Goal: Obtain resource: Obtain resource

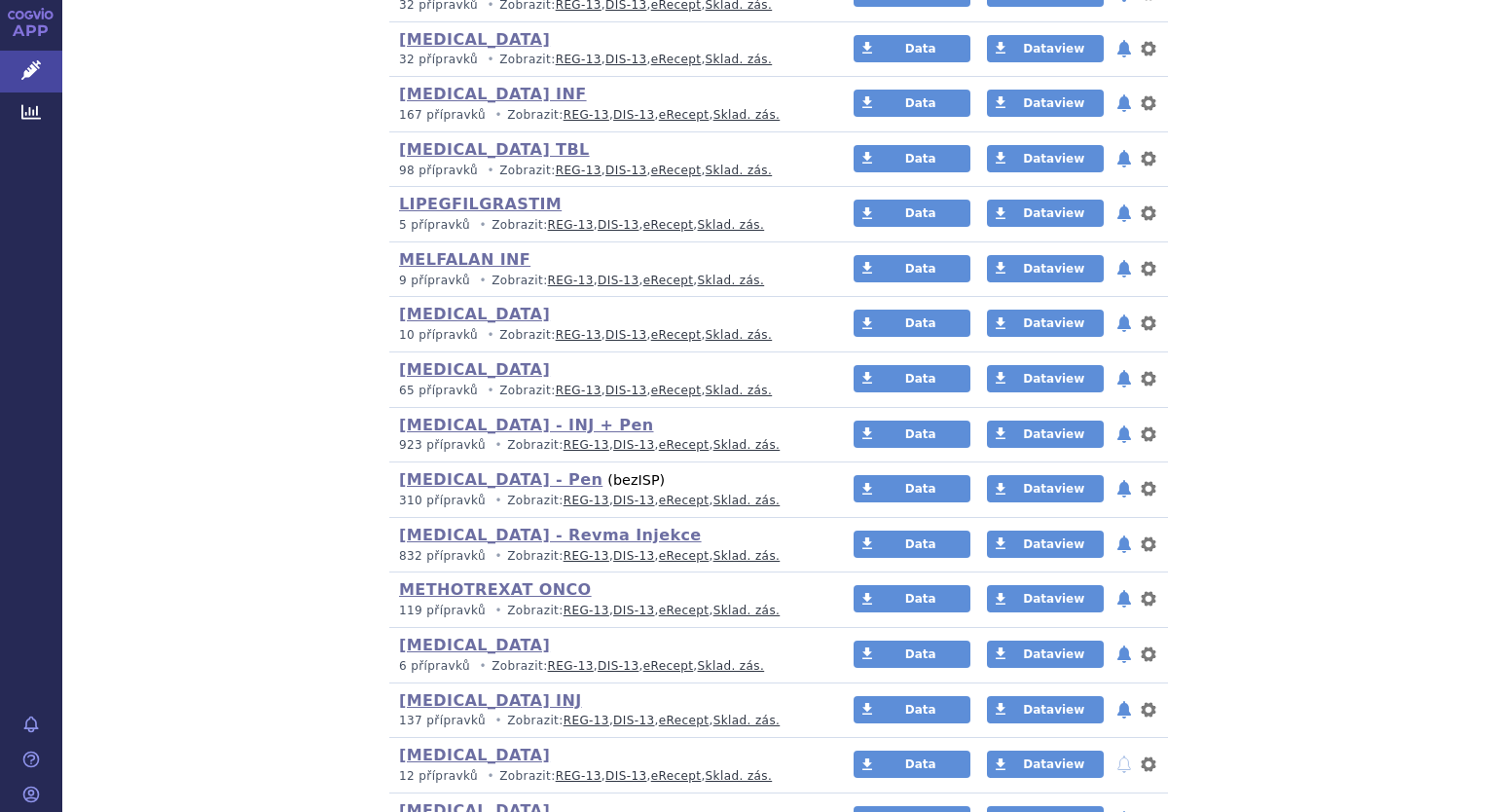
scroll to position [4866, 0]
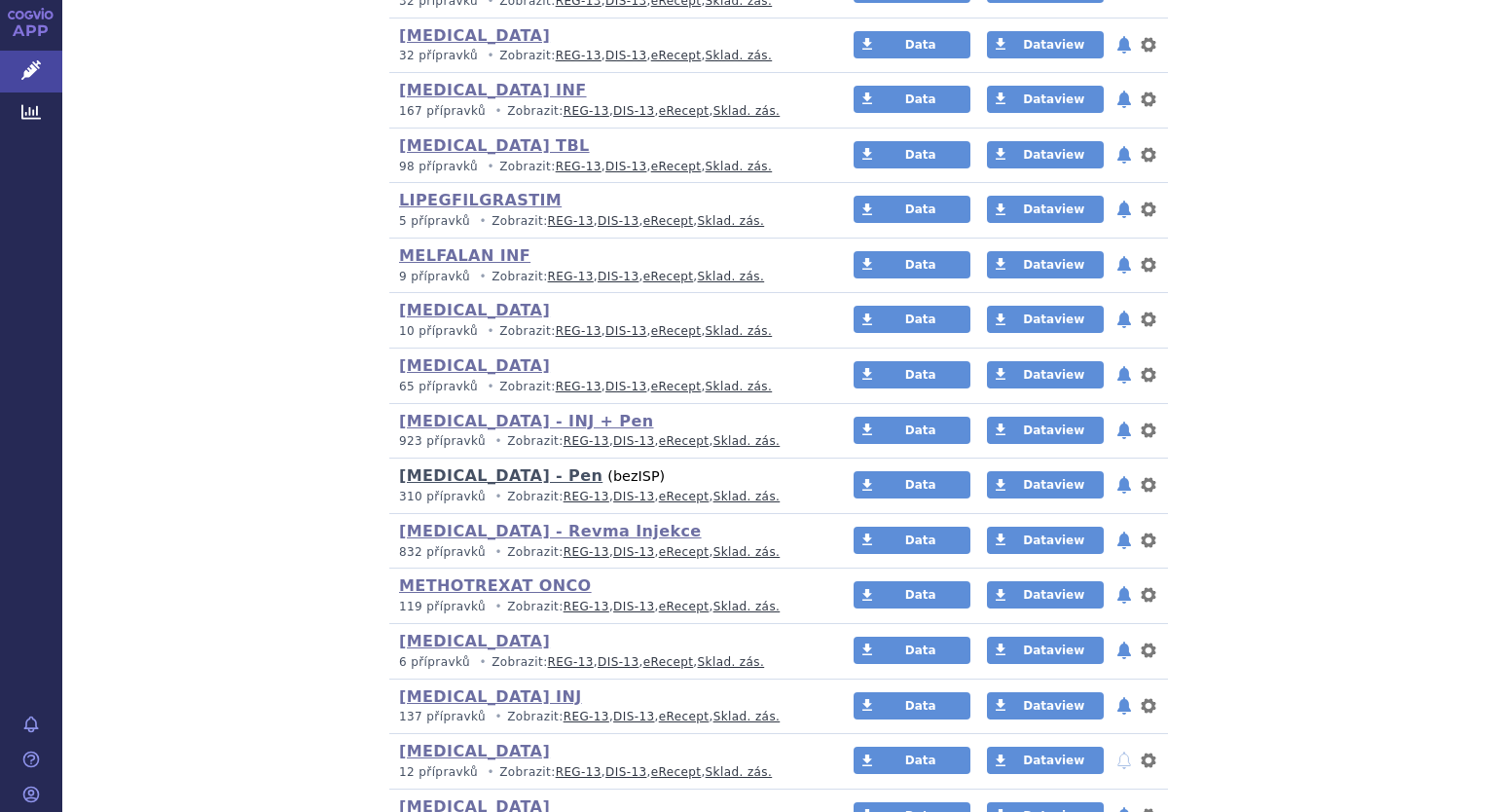
click at [456, 466] on link "[MEDICAL_DATA] - Pen" at bounding box center [500, 475] width 204 height 19
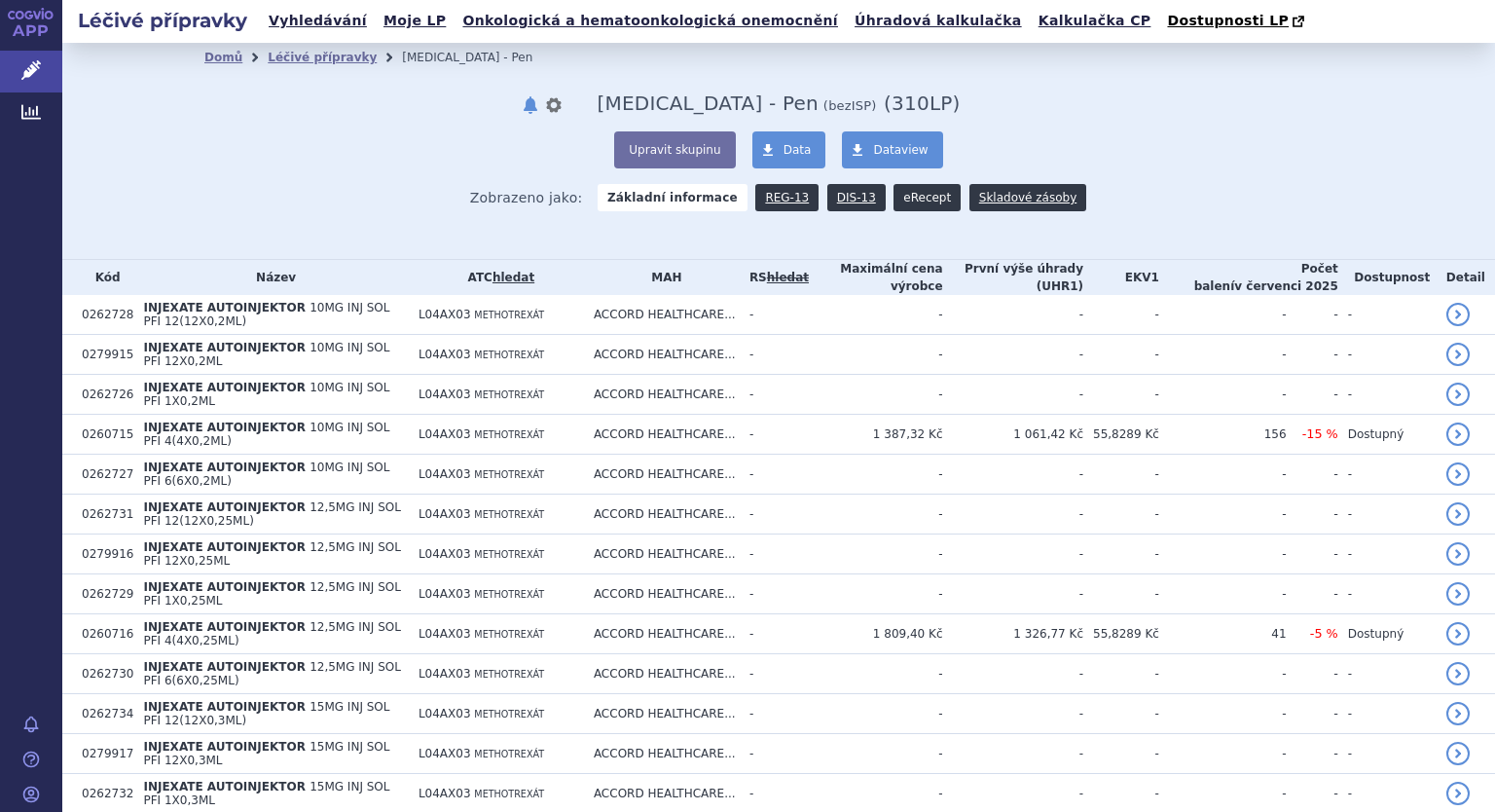
click at [910, 200] on link "eRecept" at bounding box center [926, 198] width 67 height 27
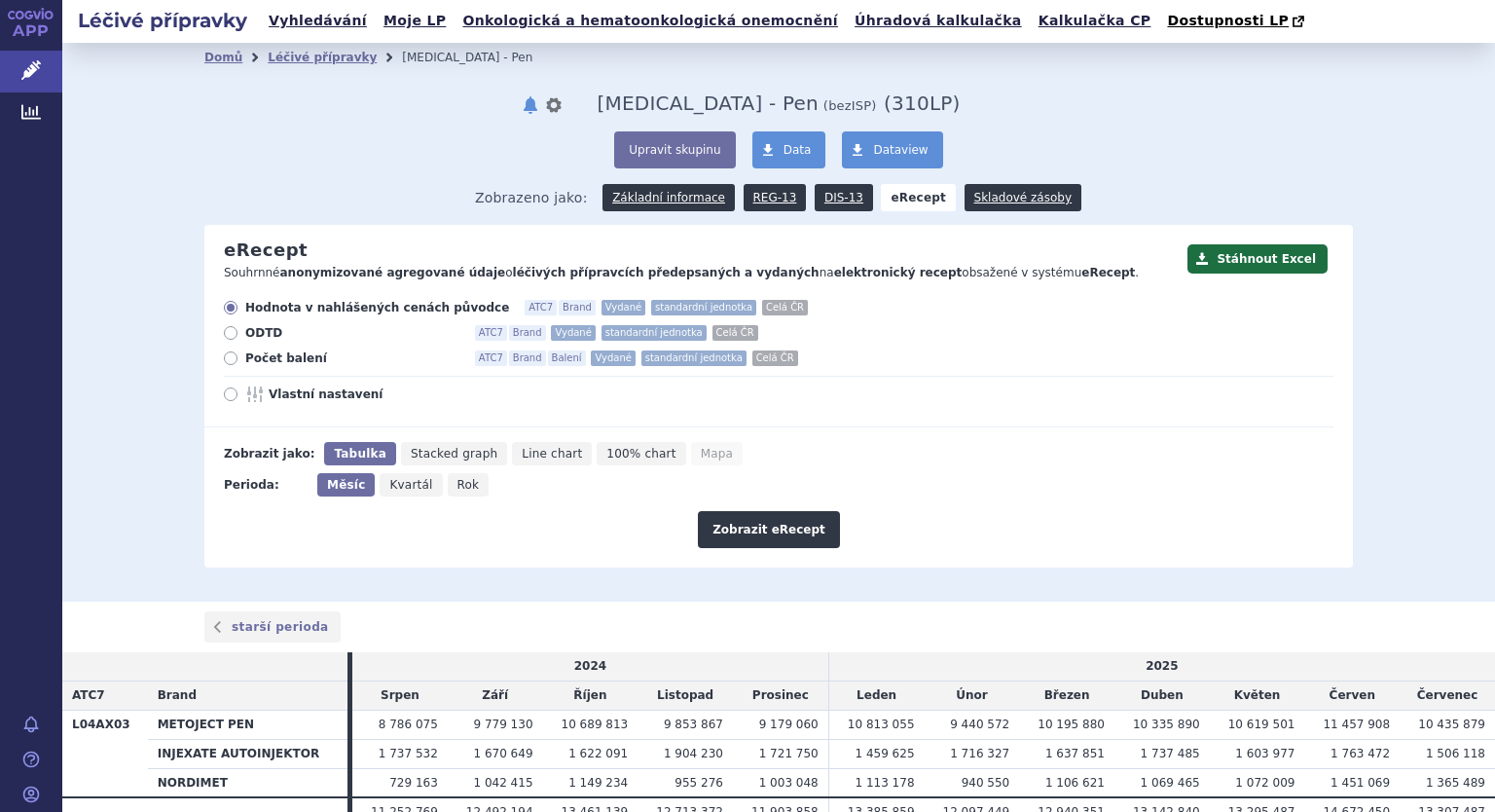
click at [231, 366] on label "Počet balení ATC7 Brand Balení Vydané standardní jednotka Celá ČR" at bounding box center [779, 358] width 1110 height 16
click at [231, 366] on input "Počet balení ATC7 Brand Balení Vydané standardní jednotka Celá ČR" at bounding box center [232, 360] width 13 height 13
radio input "true"
click at [224, 389] on icon at bounding box center [231, 394] width 14 height 14
click at [226, 390] on input "Vlastní nastavení" at bounding box center [232, 396] width 13 height 13
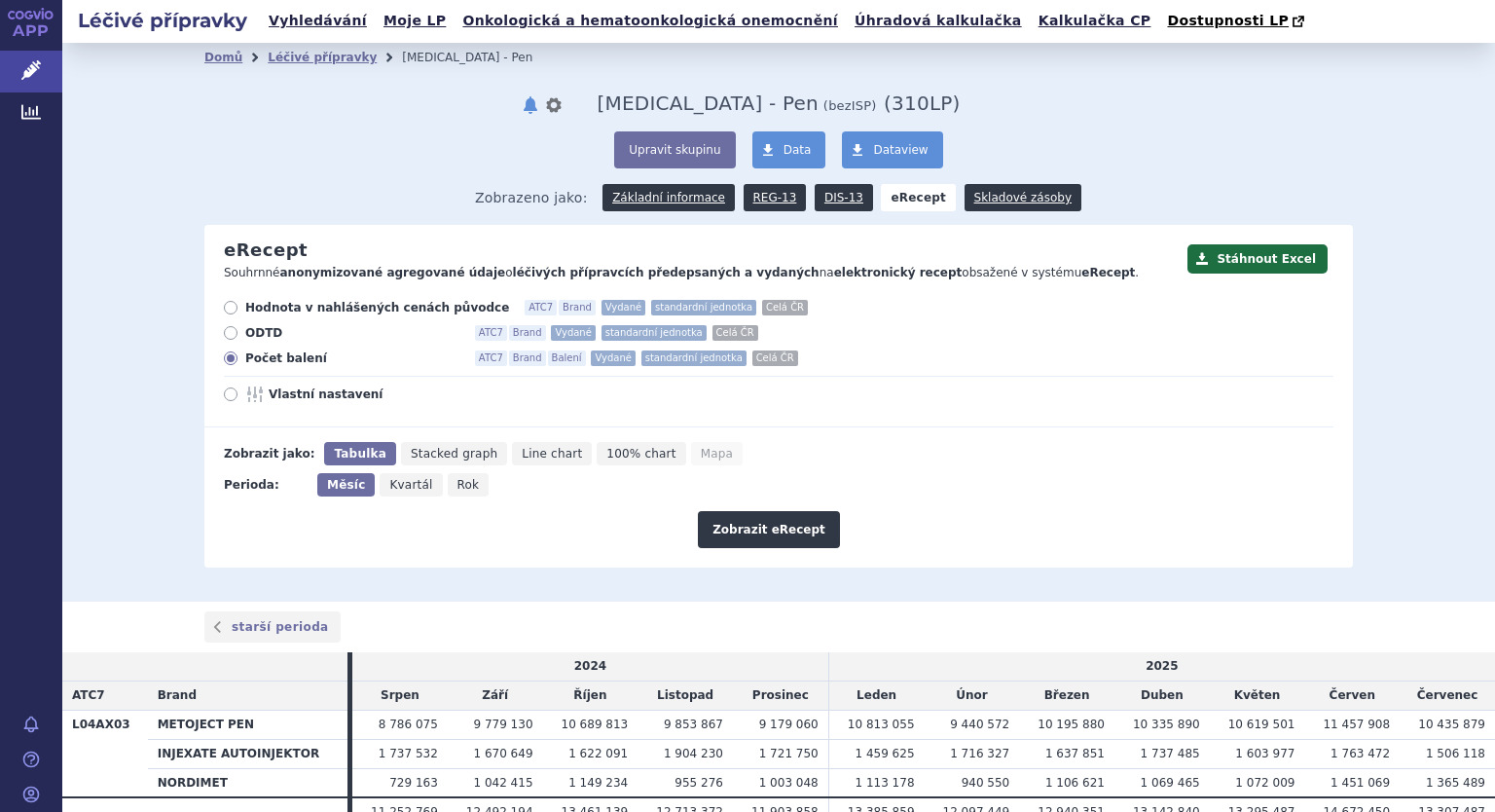
radio input "true"
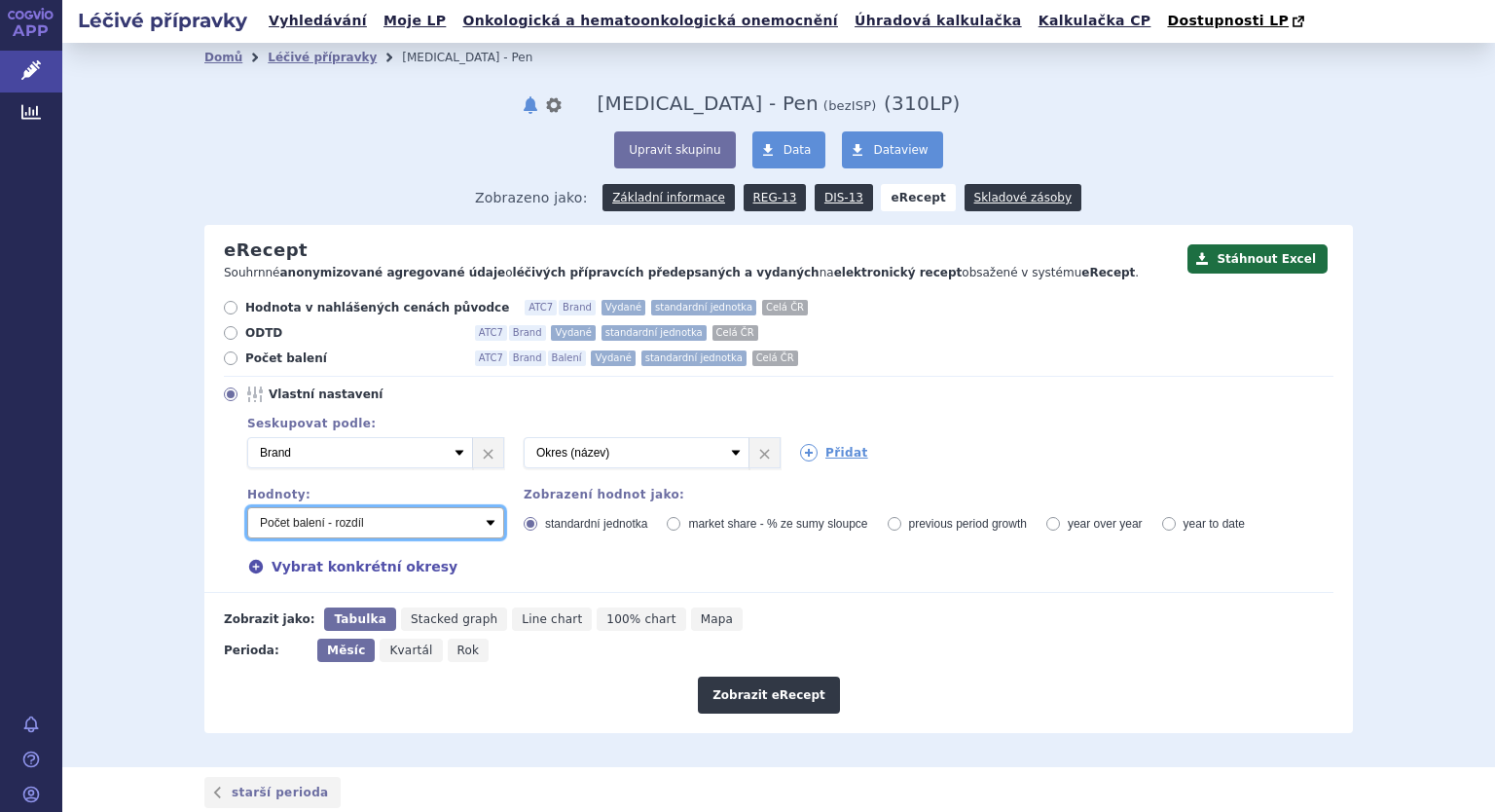
click at [342, 522] on select "Počet balení - vydané Hodnota v nahlášených cenách původce - vydané Hodnota v m…" at bounding box center [376, 522] width 257 height 31
select select "vydanePackages"
click at [248, 507] on select "Počet balení - vydané Hodnota v nahlášených cenách původce - vydané Hodnota v m…" at bounding box center [376, 522] width 257 height 31
click at [774, 695] on button "Zobrazit eRecept" at bounding box center [769, 695] width 142 height 37
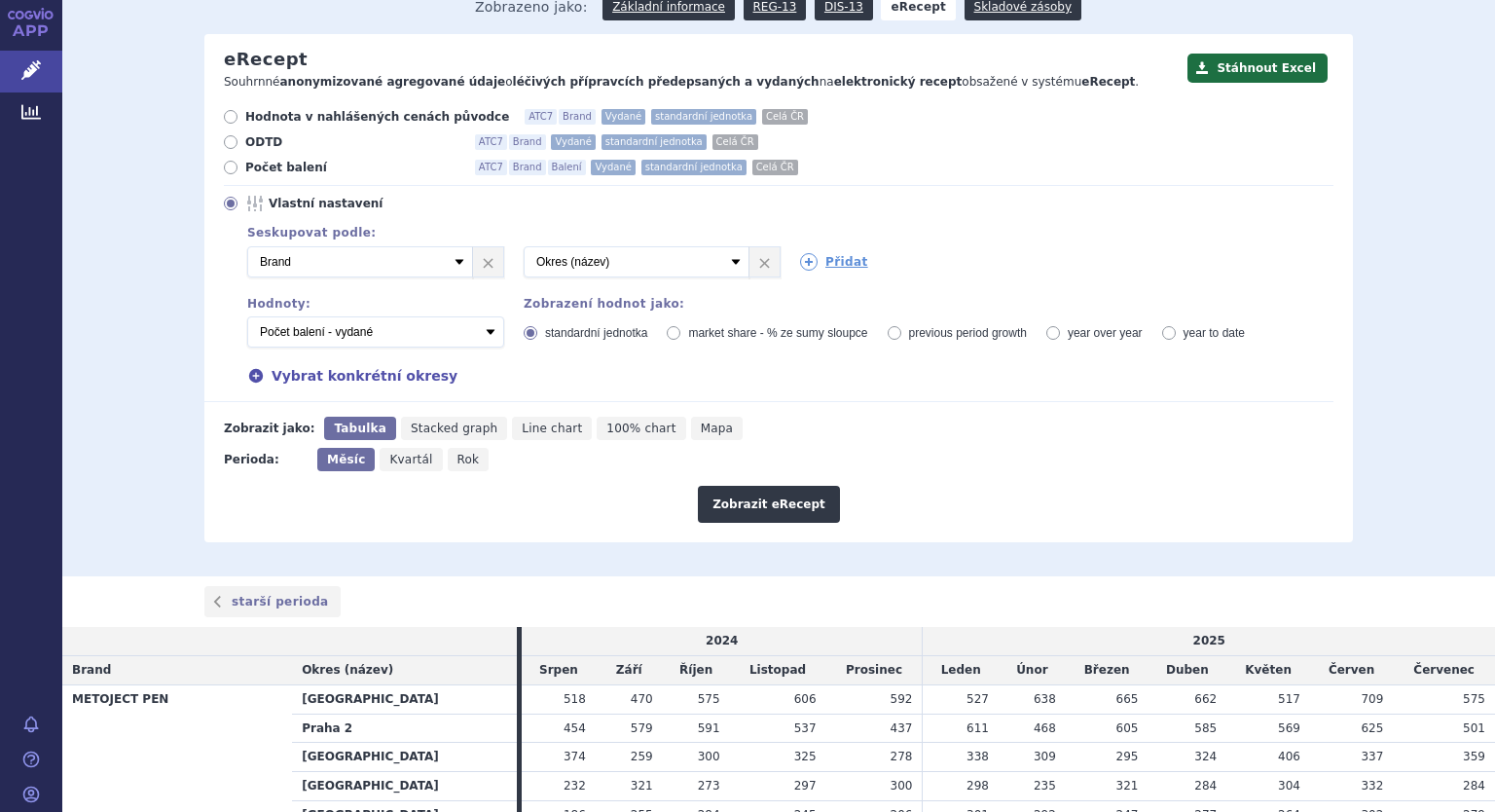
scroll to position [195, 0]
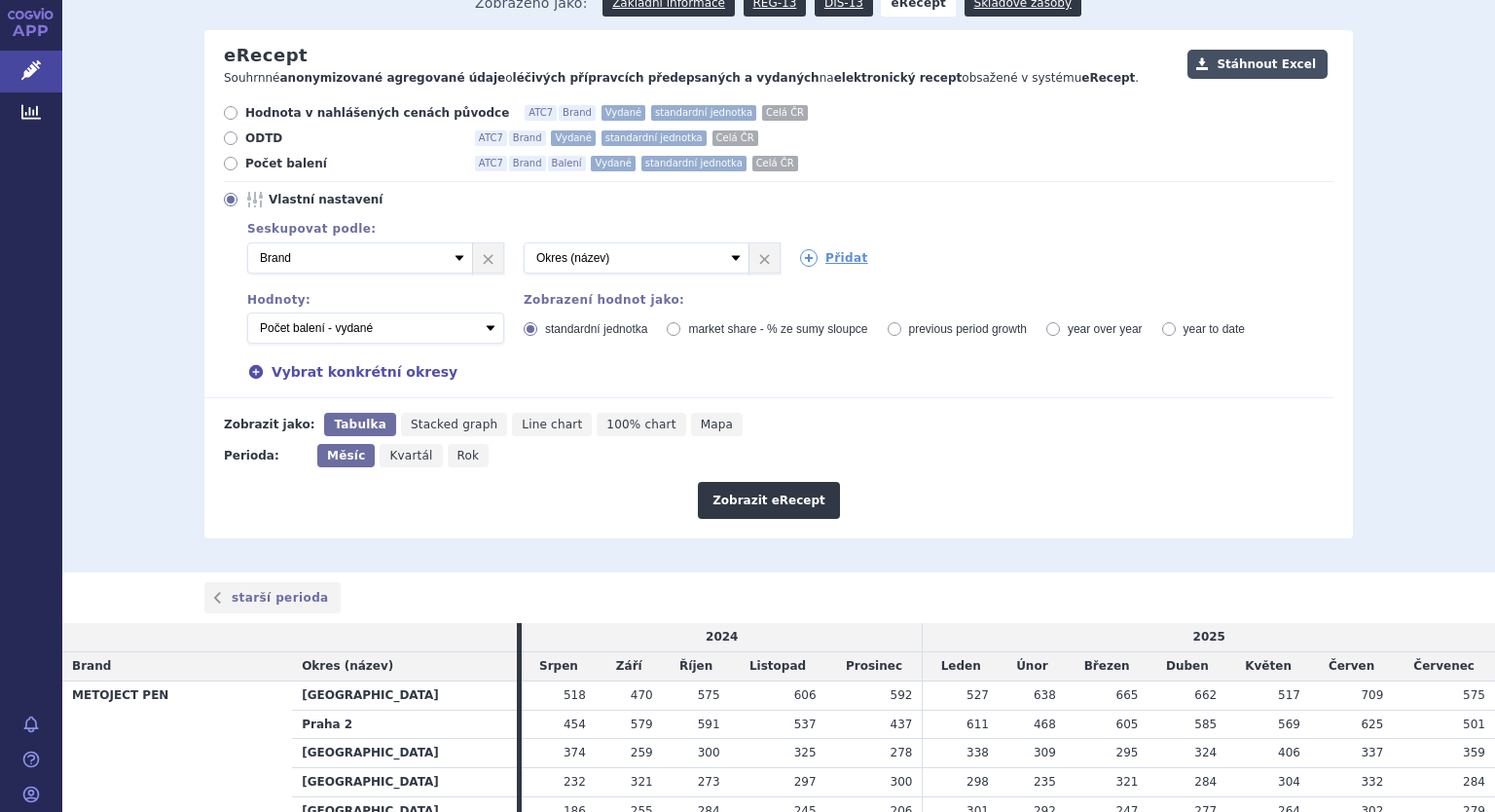
click at [1252, 63] on button "Stáhnout Excel" at bounding box center [1258, 64] width 140 height 29
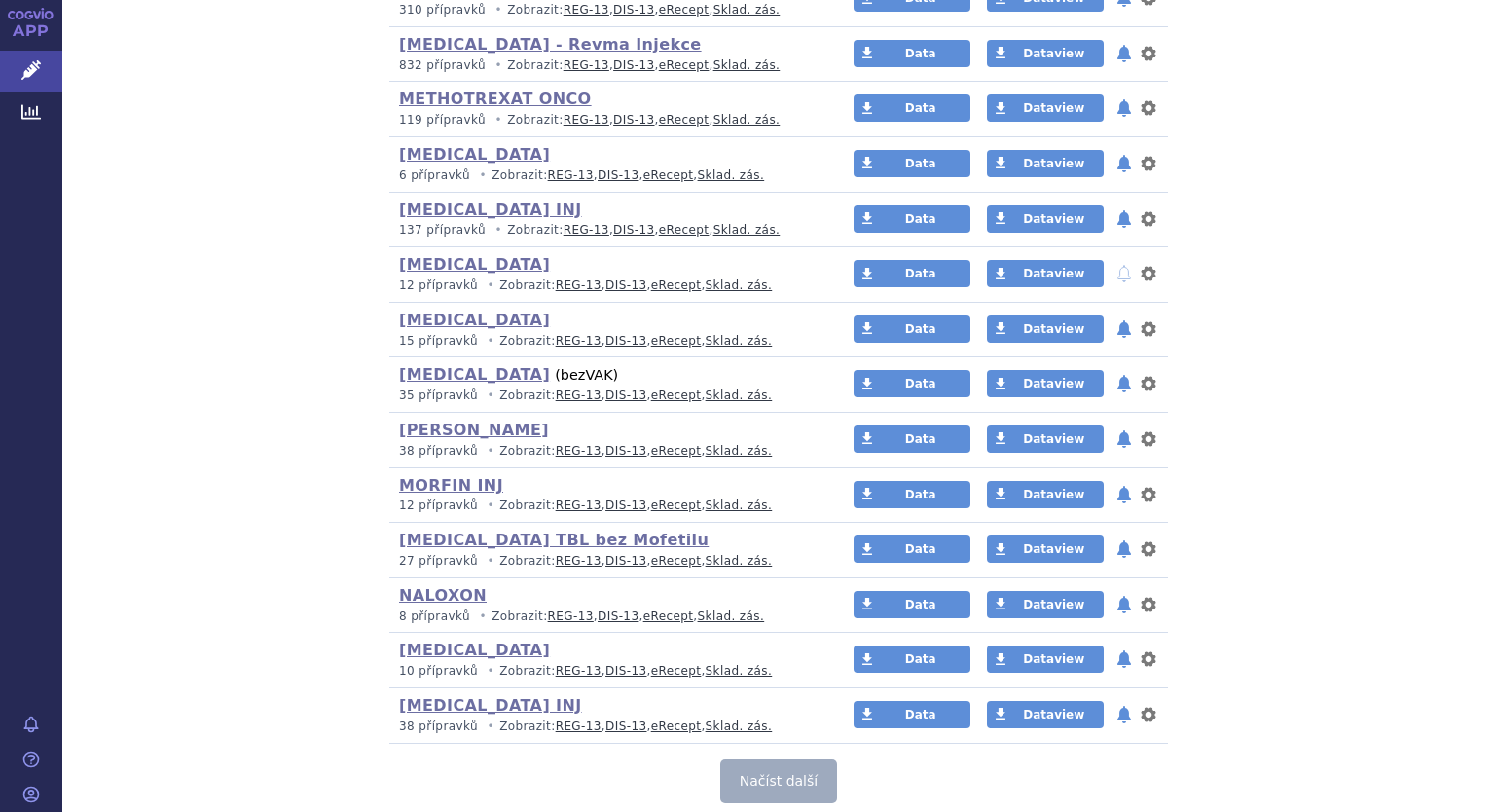
scroll to position [5158, 0]
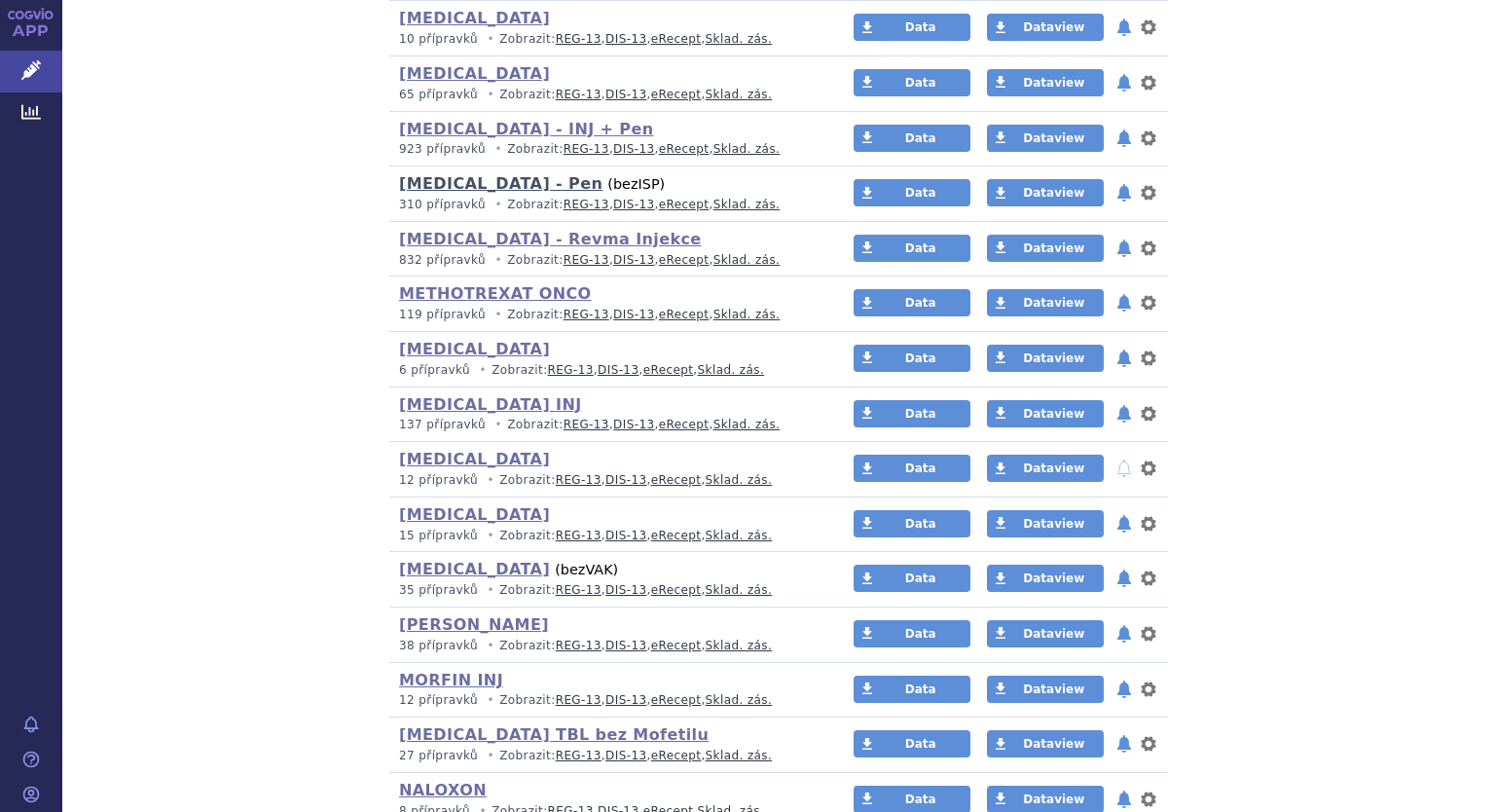
click at [451, 174] on link "[MEDICAL_DATA] - Pen" at bounding box center [500, 183] width 204 height 19
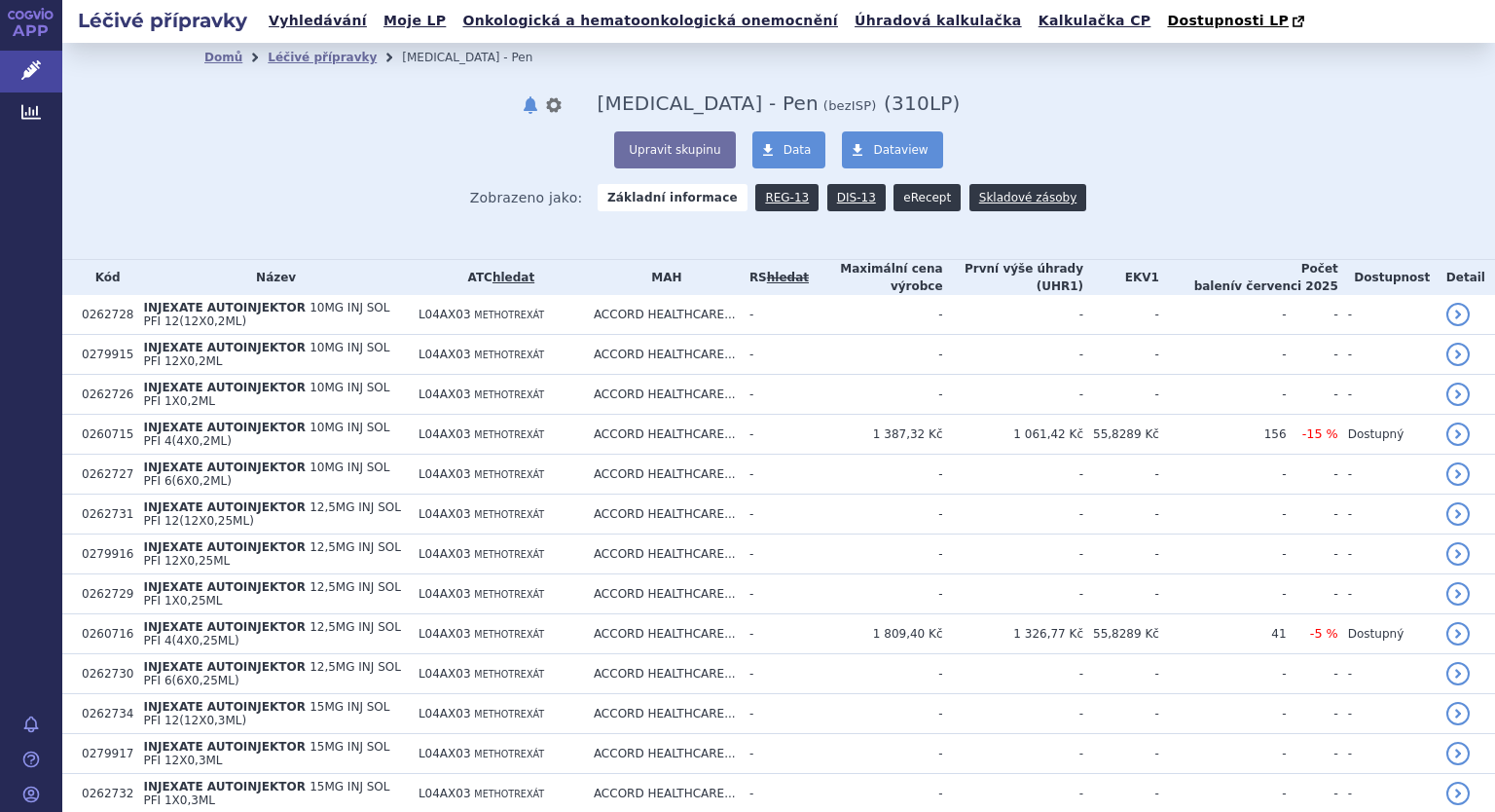
click at [915, 203] on link "eRecept" at bounding box center [926, 198] width 67 height 27
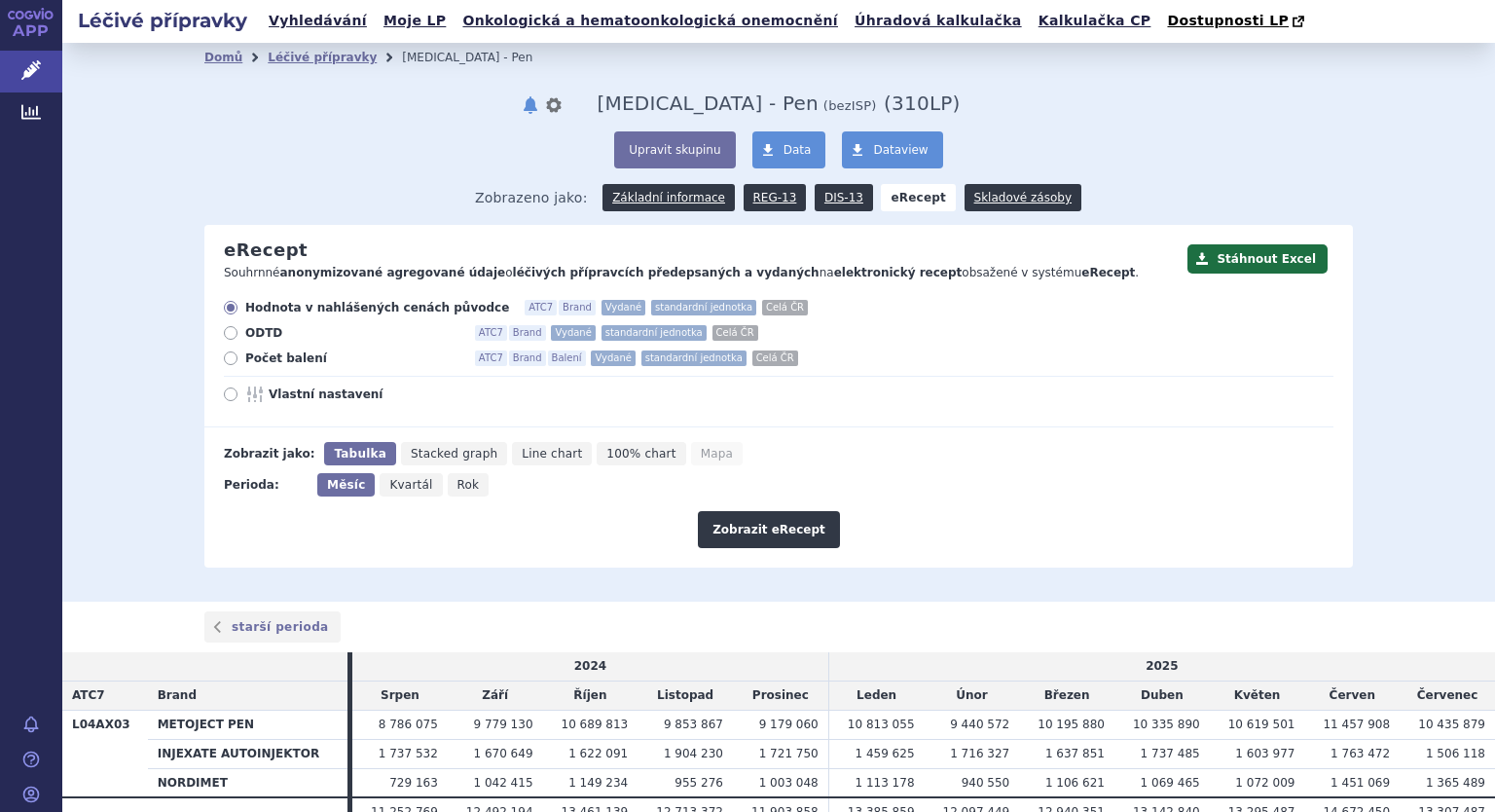
click at [225, 355] on icon at bounding box center [231, 358] width 14 height 14
click at [226, 355] on input "Počet balení ATC7 Brand Balení Vydané standardní jednotka Celá ČR" at bounding box center [232, 360] width 13 height 13
radio input "true"
click at [226, 391] on icon at bounding box center [231, 394] width 14 height 14
click at [226, 391] on input "Vlastní nastavení" at bounding box center [232, 396] width 13 height 13
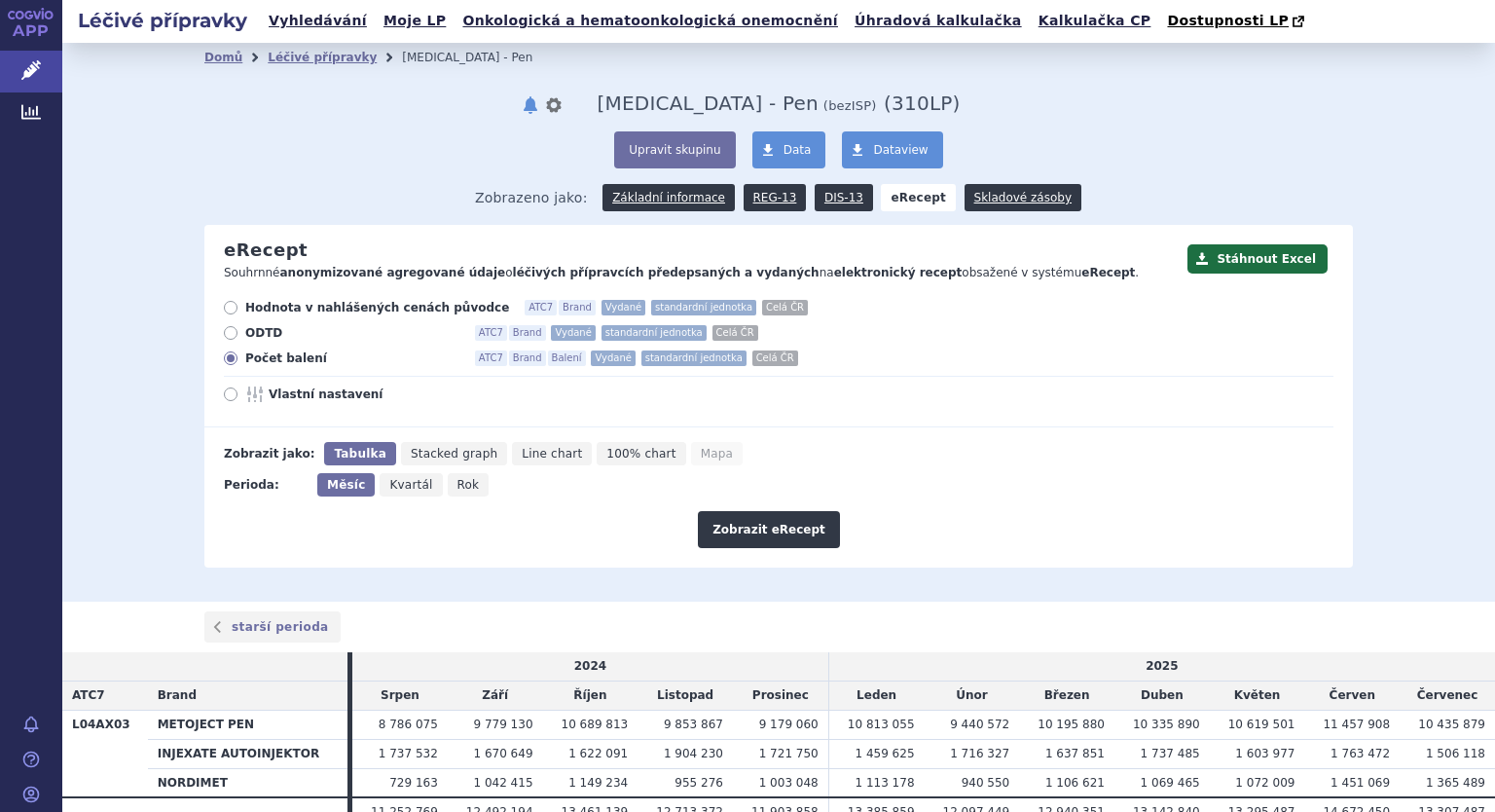
radio input "true"
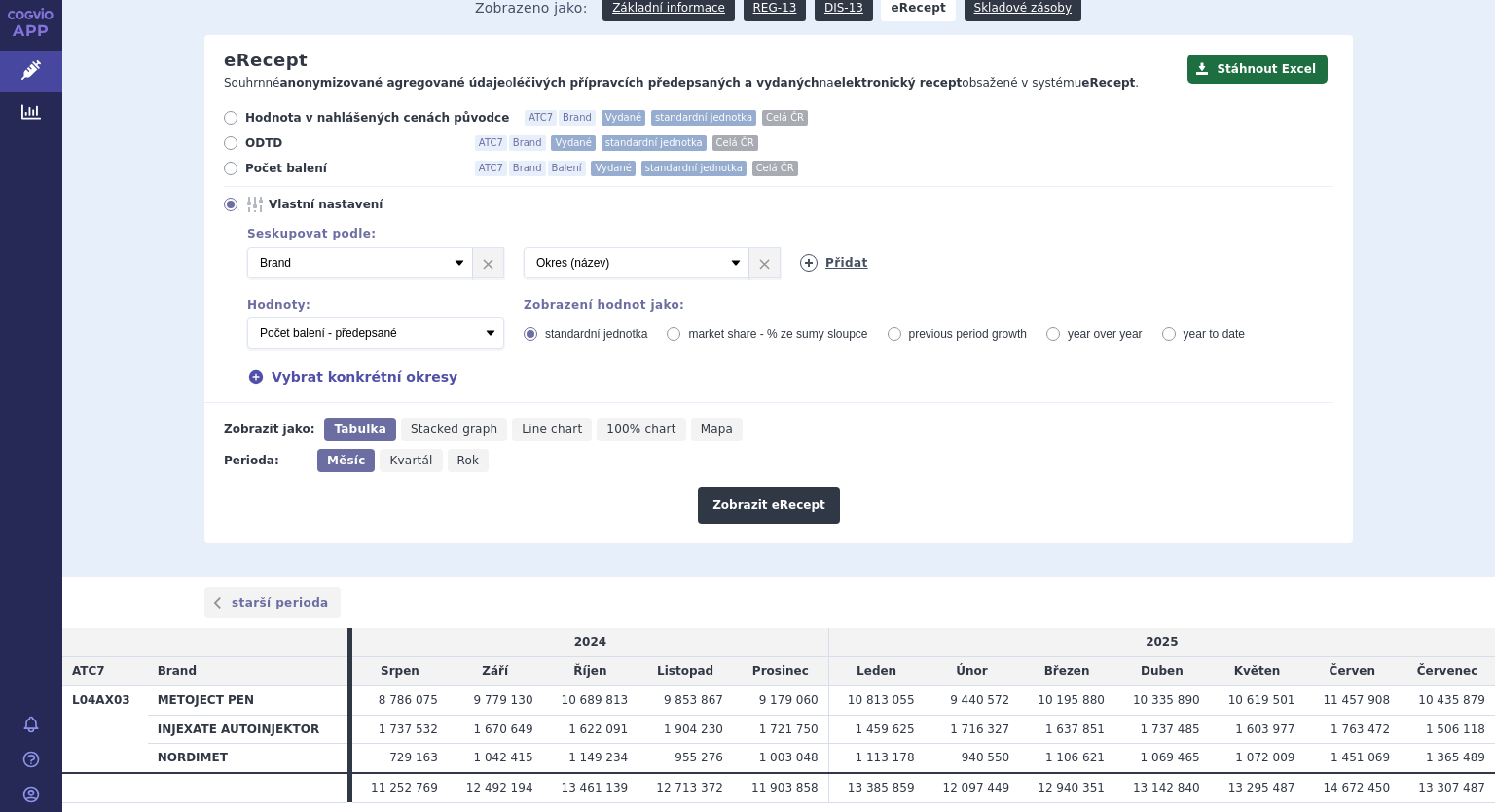
scroll to position [195, 0]
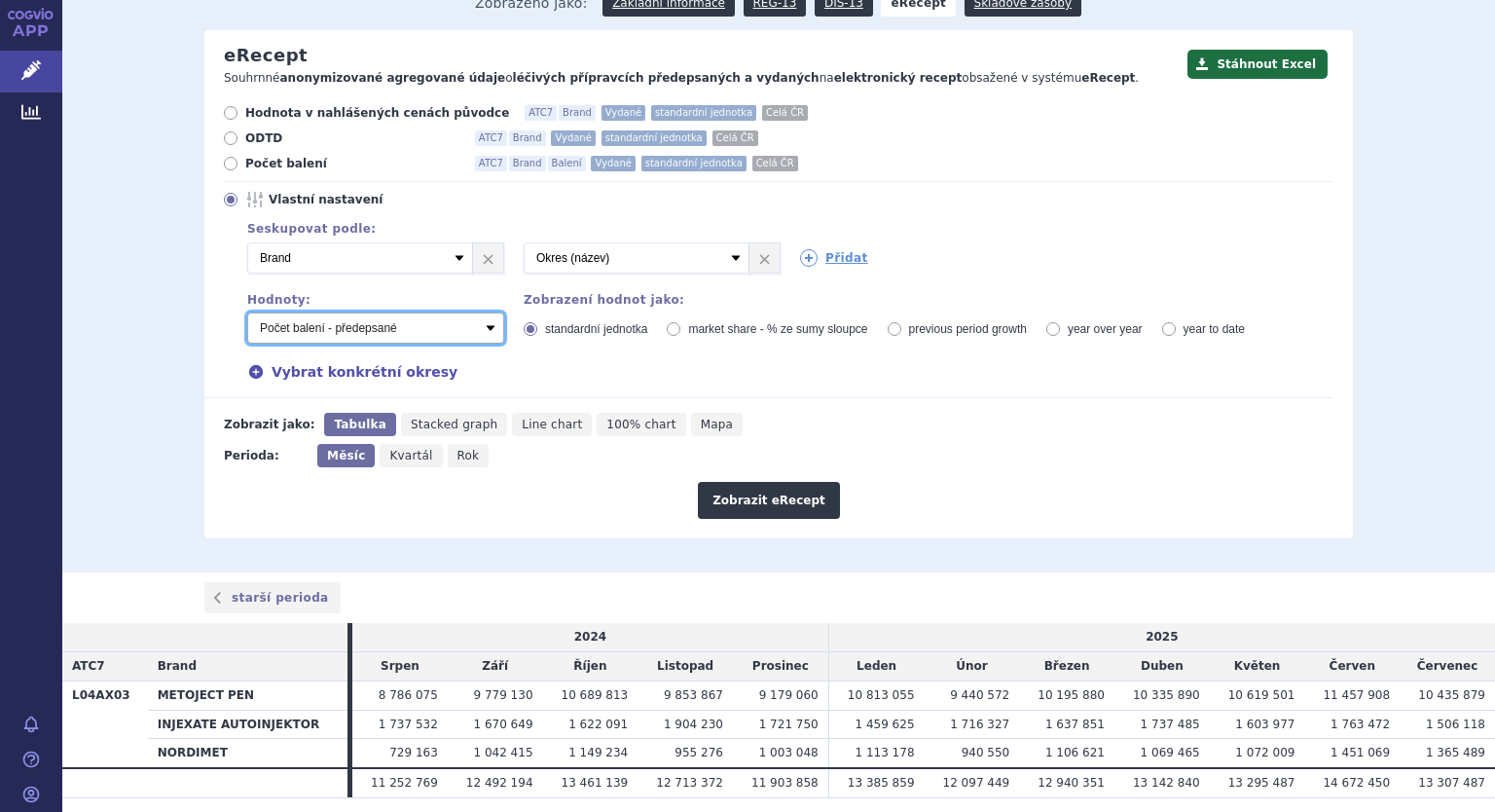
click at [489, 320] on select "Počet balení - vydané Hodnota v nahlášených cenách původce - vydané Hodnota v m…" at bounding box center [376, 328] width 257 height 31
click at [248, 312] on select "Počet balení - vydané Hodnota v nahlášených cenách původce - vydané Hodnota v m…" at bounding box center [376, 328] width 257 height 31
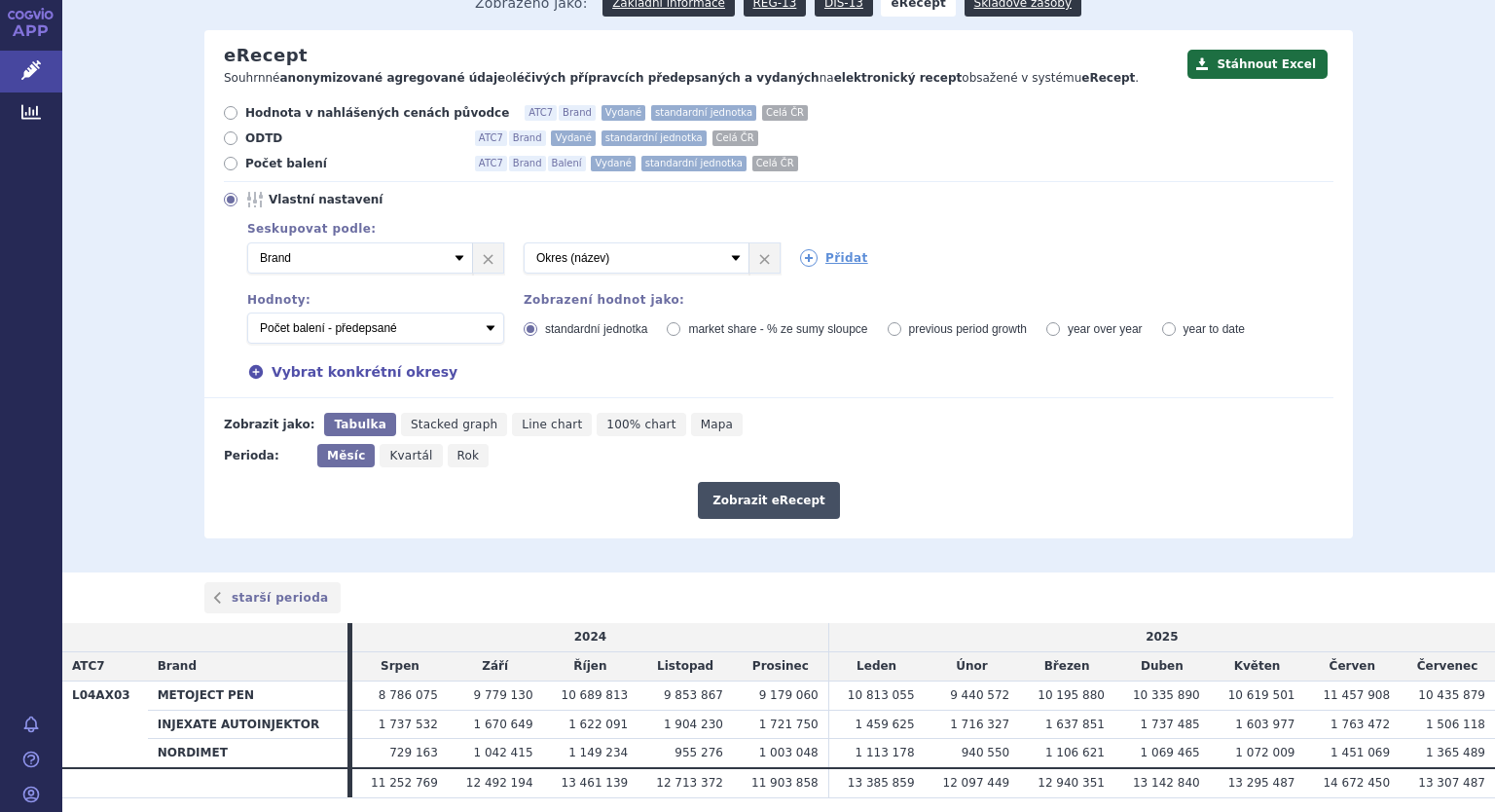
click at [768, 503] on button "Zobrazit eRecept" at bounding box center [769, 500] width 142 height 37
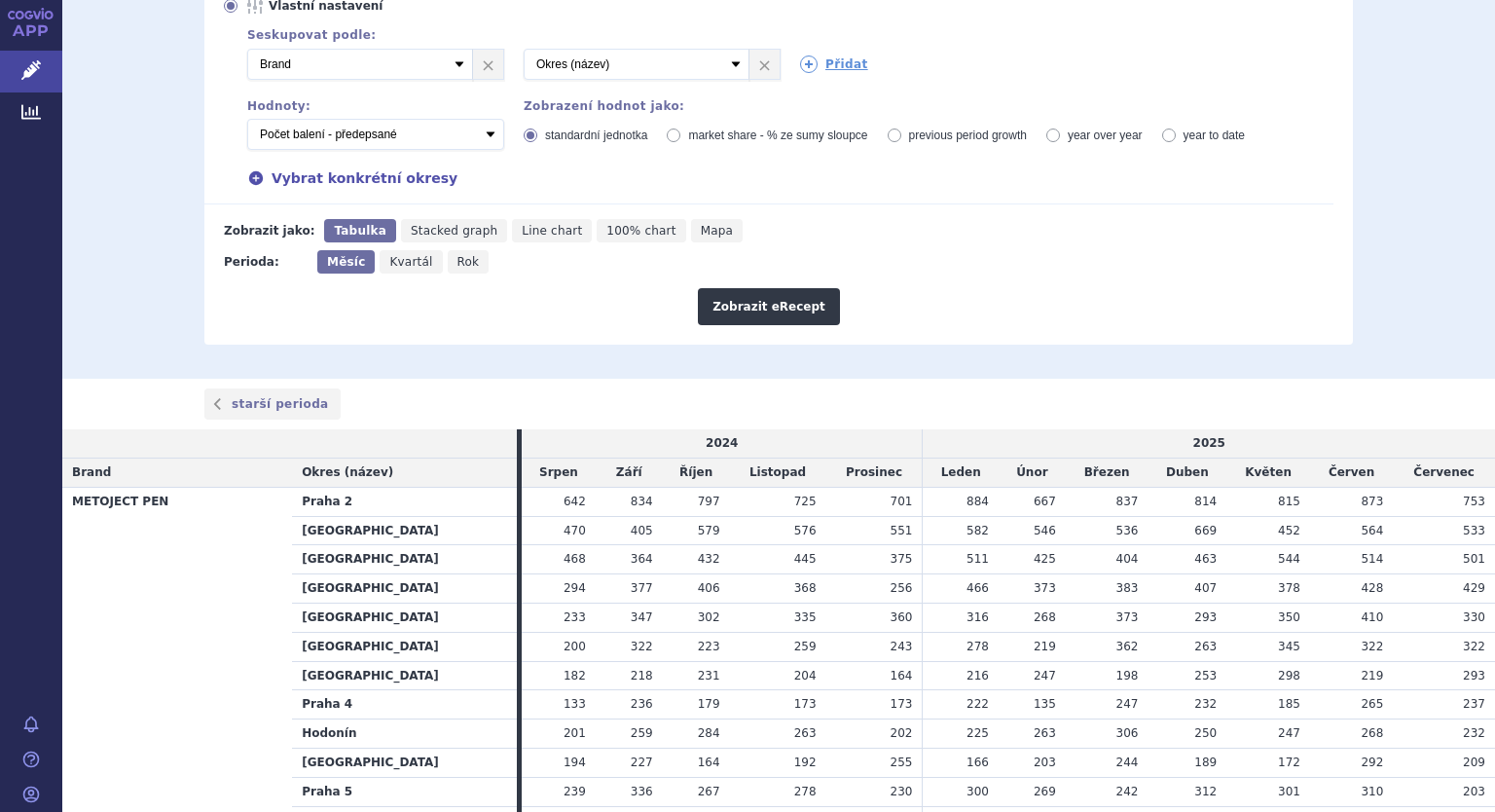
scroll to position [389, 0]
click at [475, 131] on select "Počet balení - vydané Hodnota v nahlášených cenách původce - vydané Hodnota v m…" at bounding box center [376, 134] width 257 height 31
select select "vydanePackages"
click at [248, 118] on select "Počet balení - vydané Hodnota v nahlášených cenách původce - vydané Hodnota v m…" at bounding box center [376, 134] width 257 height 31
click at [769, 300] on button "Zobrazit eRecept" at bounding box center [769, 306] width 142 height 37
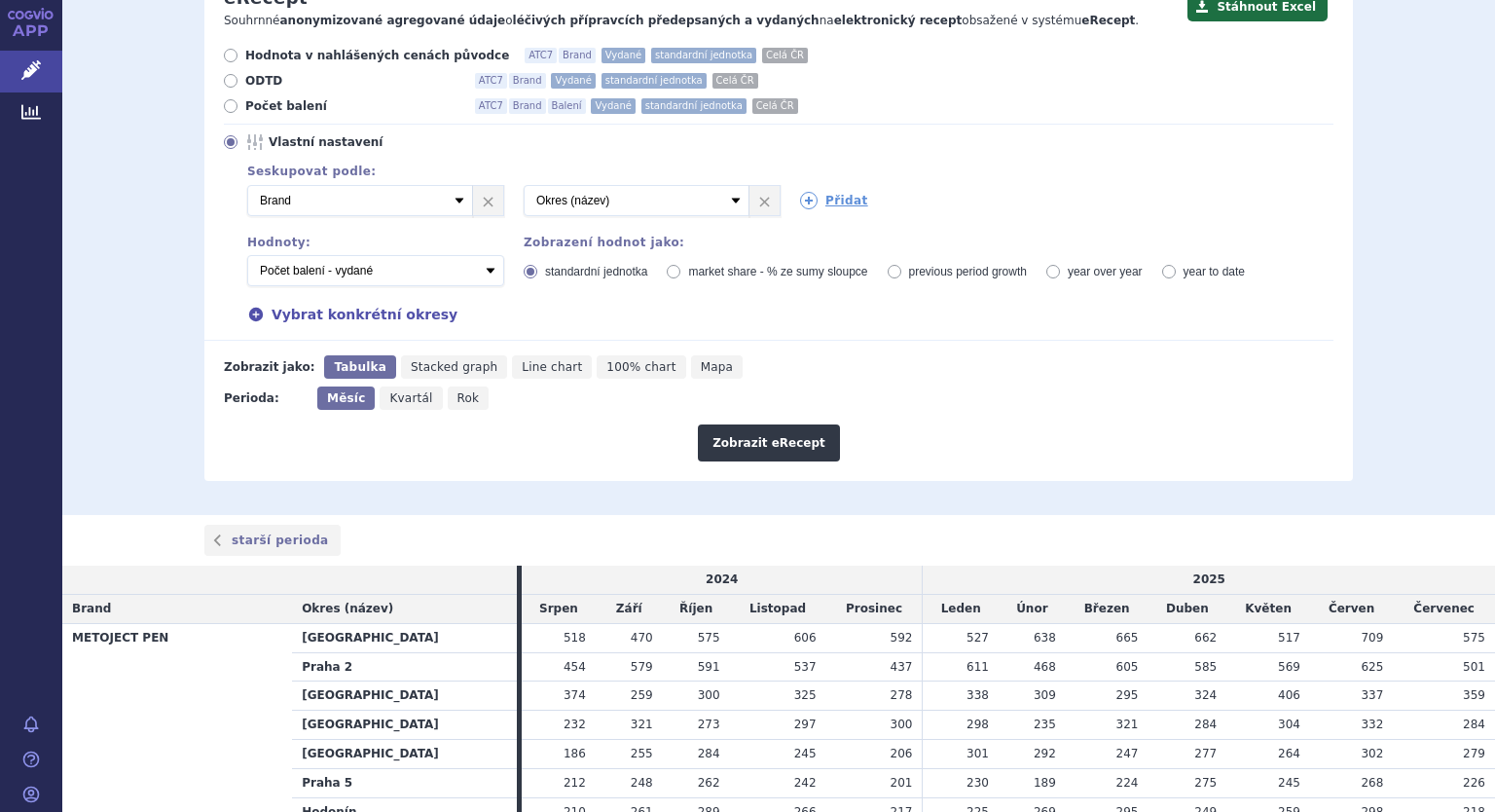
scroll to position [292, 0]
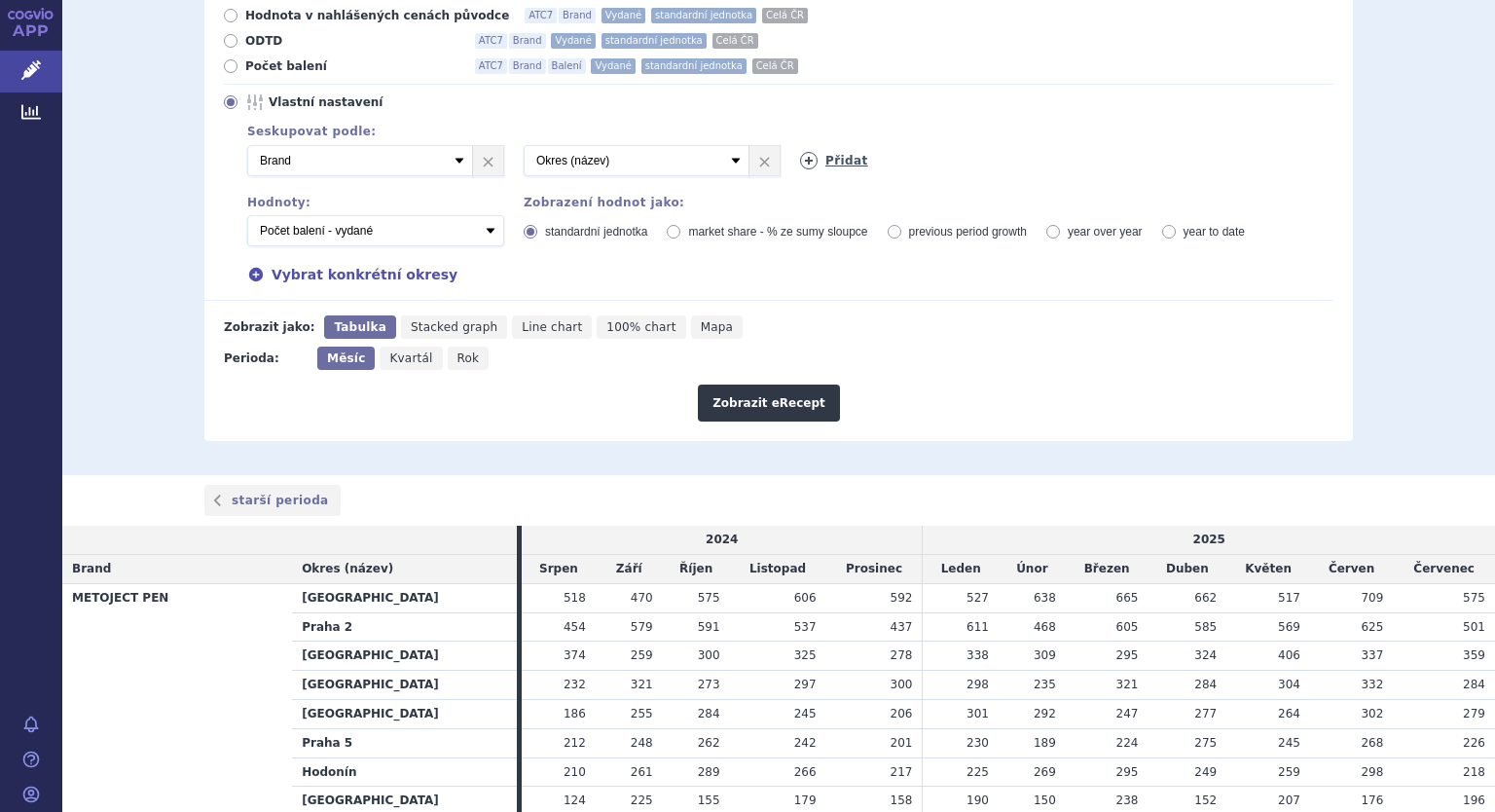
click at [810, 164] on link "Přidat" at bounding box center [835, 161] width 68 height 18
click at [810, 164] on select "Vyberte groupování ATC3 ATC5 ATC7 Brand Balení Síla Forma SÚKL kód MAH VPOIS Re…" at bounding box center [914, 161] width 226 height 31
select select "package"
click at [801, 145] on select "Vyberte groupování ATC3 ATC5 ATC7 Brand Balení Síla Forma SÚKL kód MAH VPOIS Re…" at bounding box center [914, 161] width 226 height 31
click at [797, 399] on button "Zobrazit eRecept" at bounding box center [769, 403] width 142 height 37
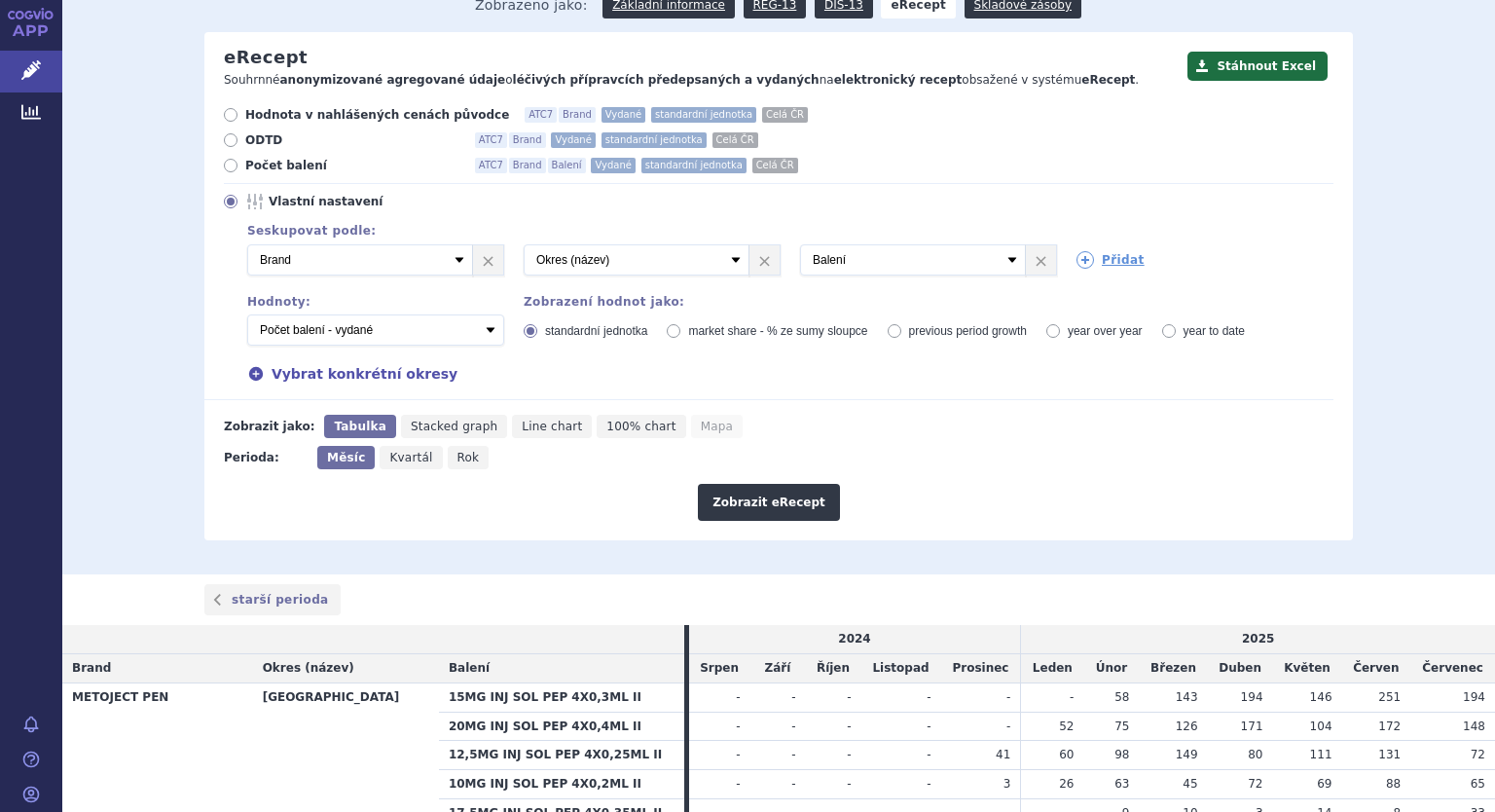
scroll to position [195, 0]
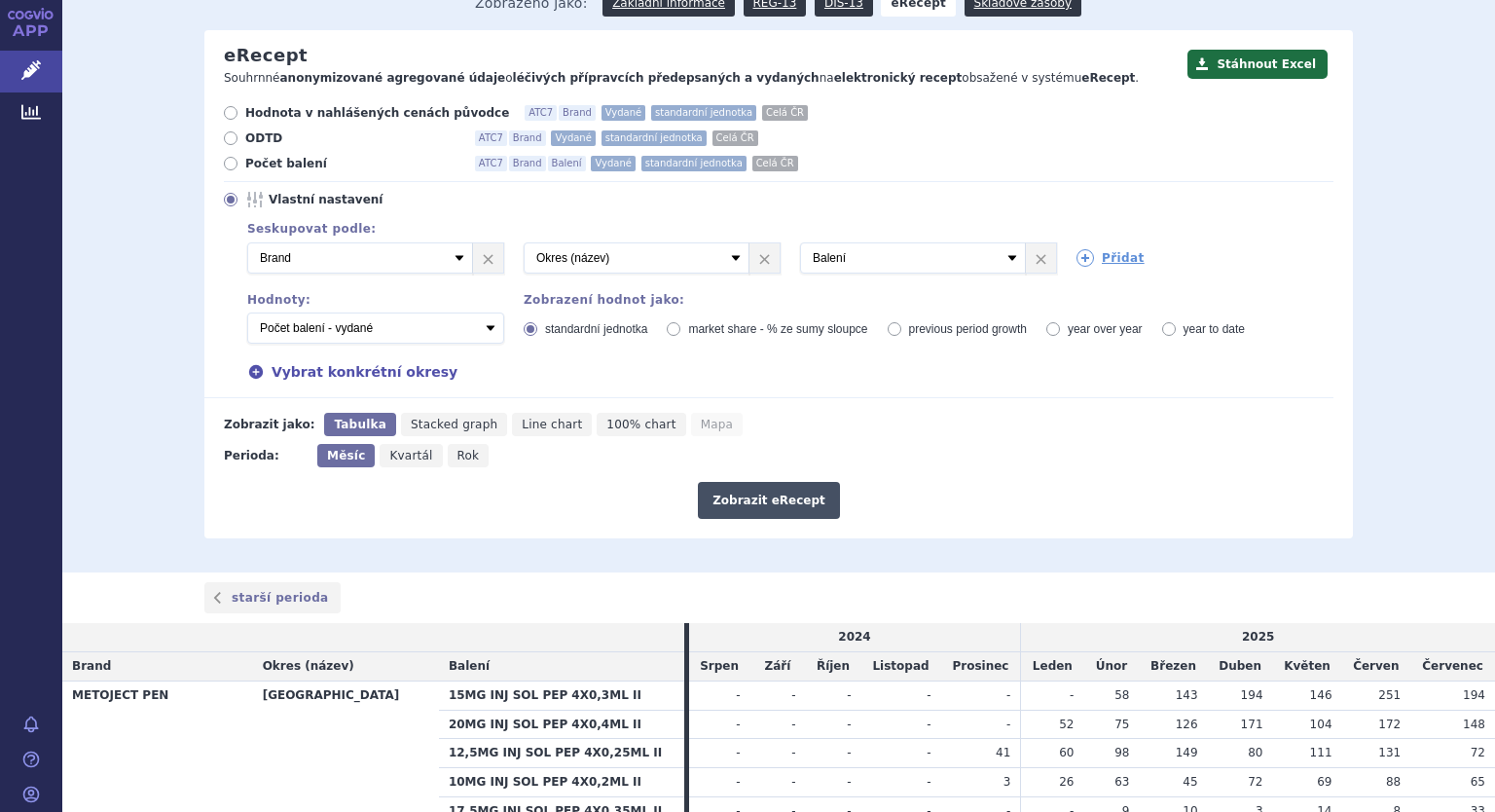
click at [776, 507] on button "Zobrazit eRecept" at bounding box center [769, 500] width 142 height 37
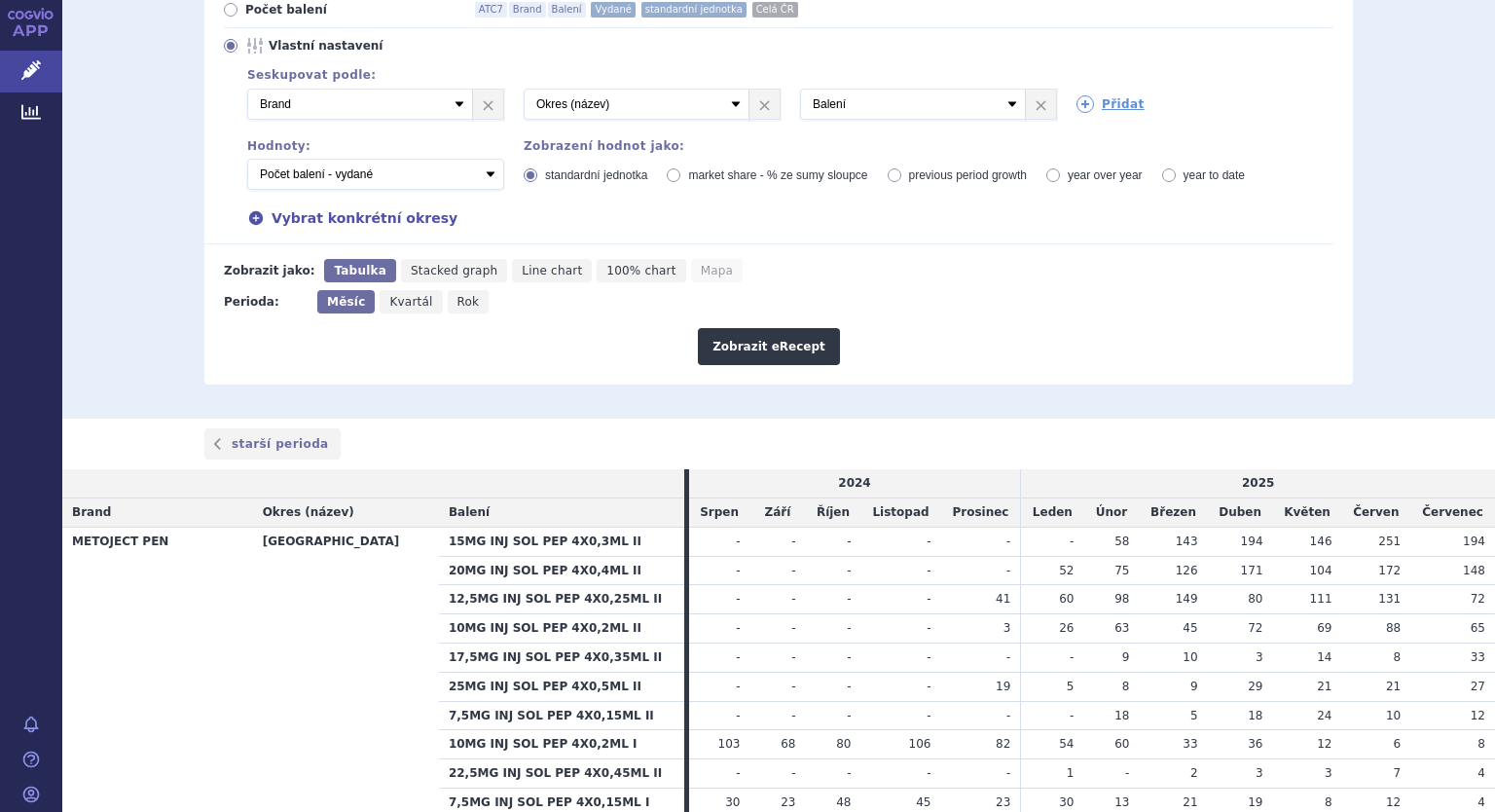
scroll to position [97, 0]
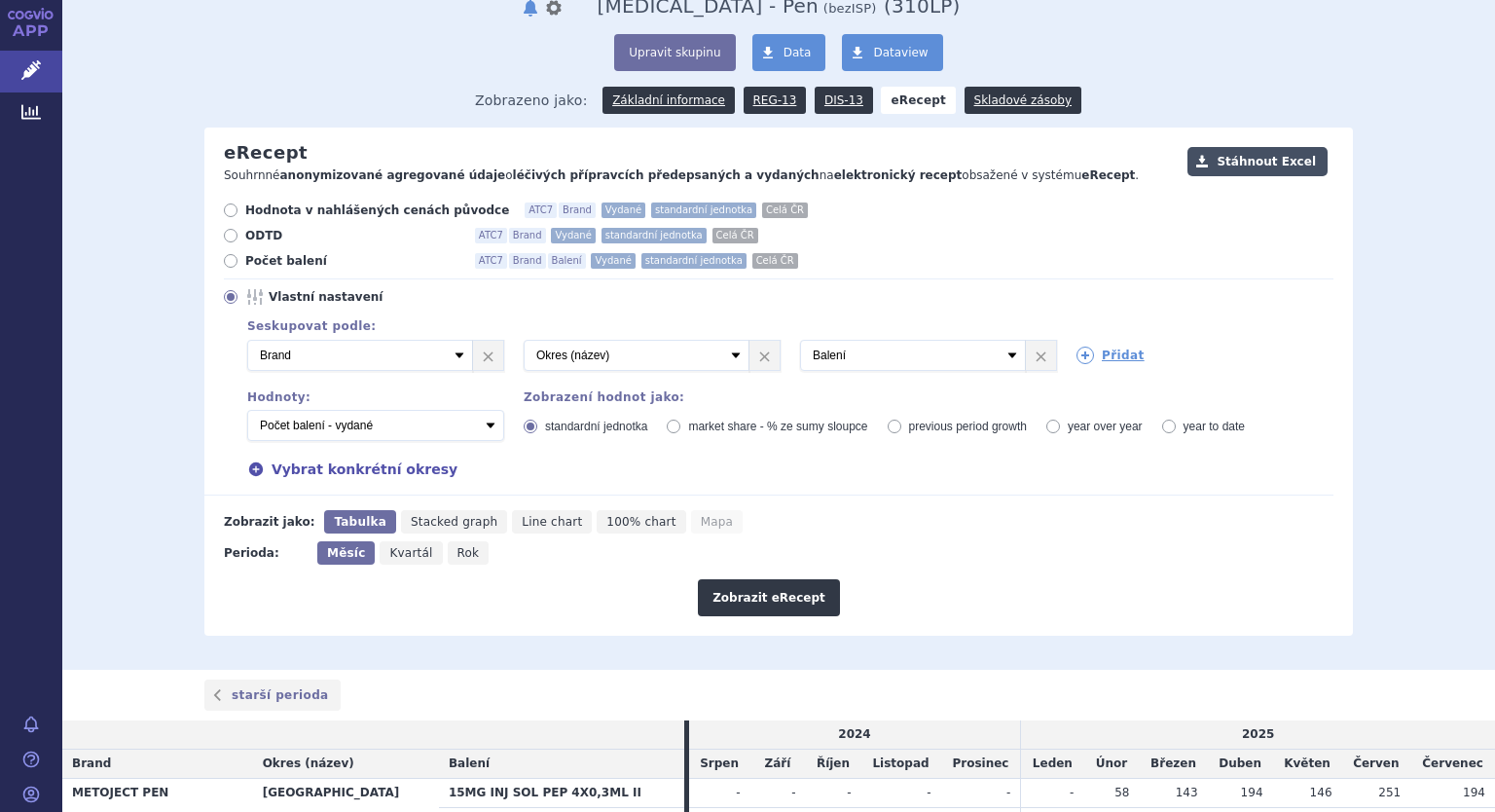
click at [1239, 157] on button "Stáhnout Excel" at bounding box center [1258, 162] width 140 height 29
